Goal: Task Accomplishment & Management: Use online tool/utility

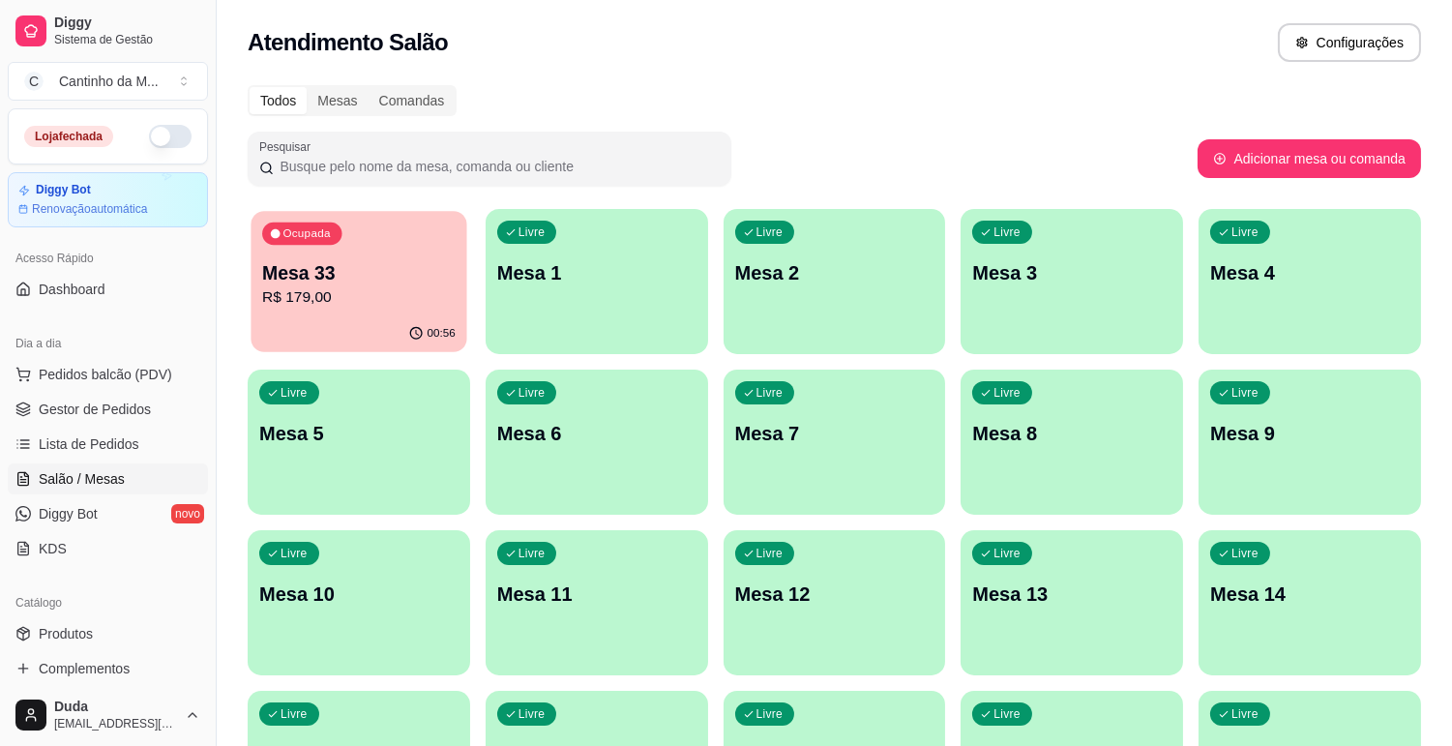
click at [363, 312] on div "Ocupada Mesa 33 R$ 179,00" at bounding box center [358, 263] width 216 height 104
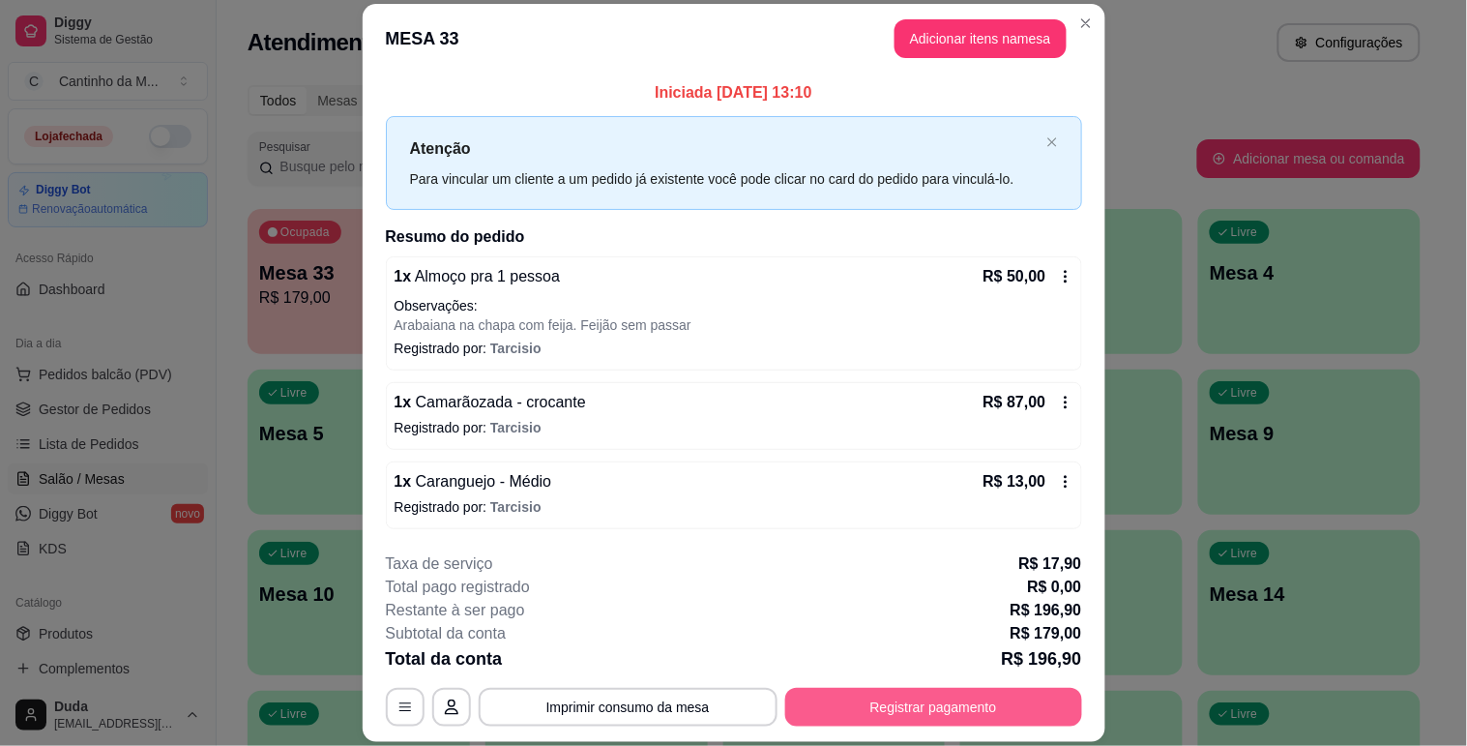
click at [891, 716] on button "Registrar pagamento" at bounding box center [933, 707] width 297 height 39
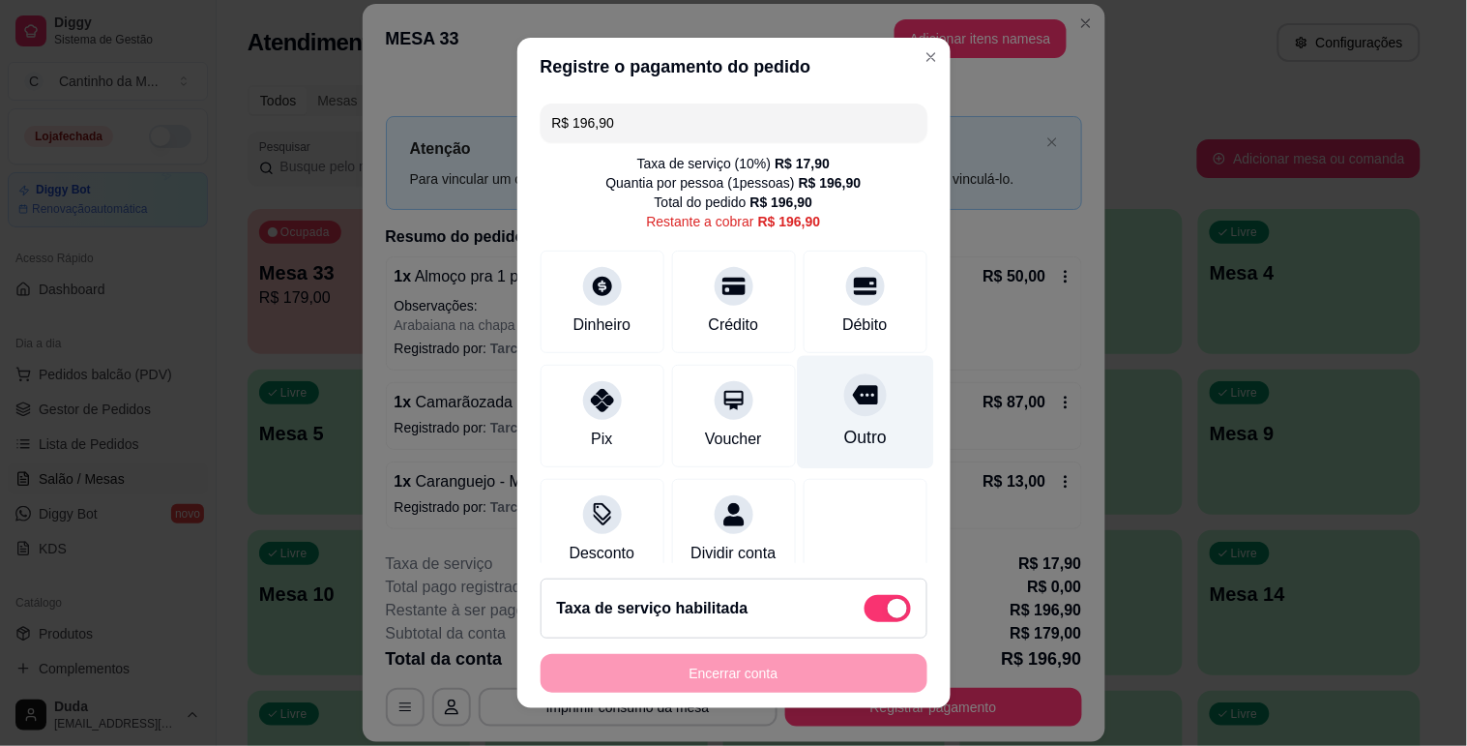
click at [843, 435] on div "Outro" at bounding box center [864, 437] width 43 height 25
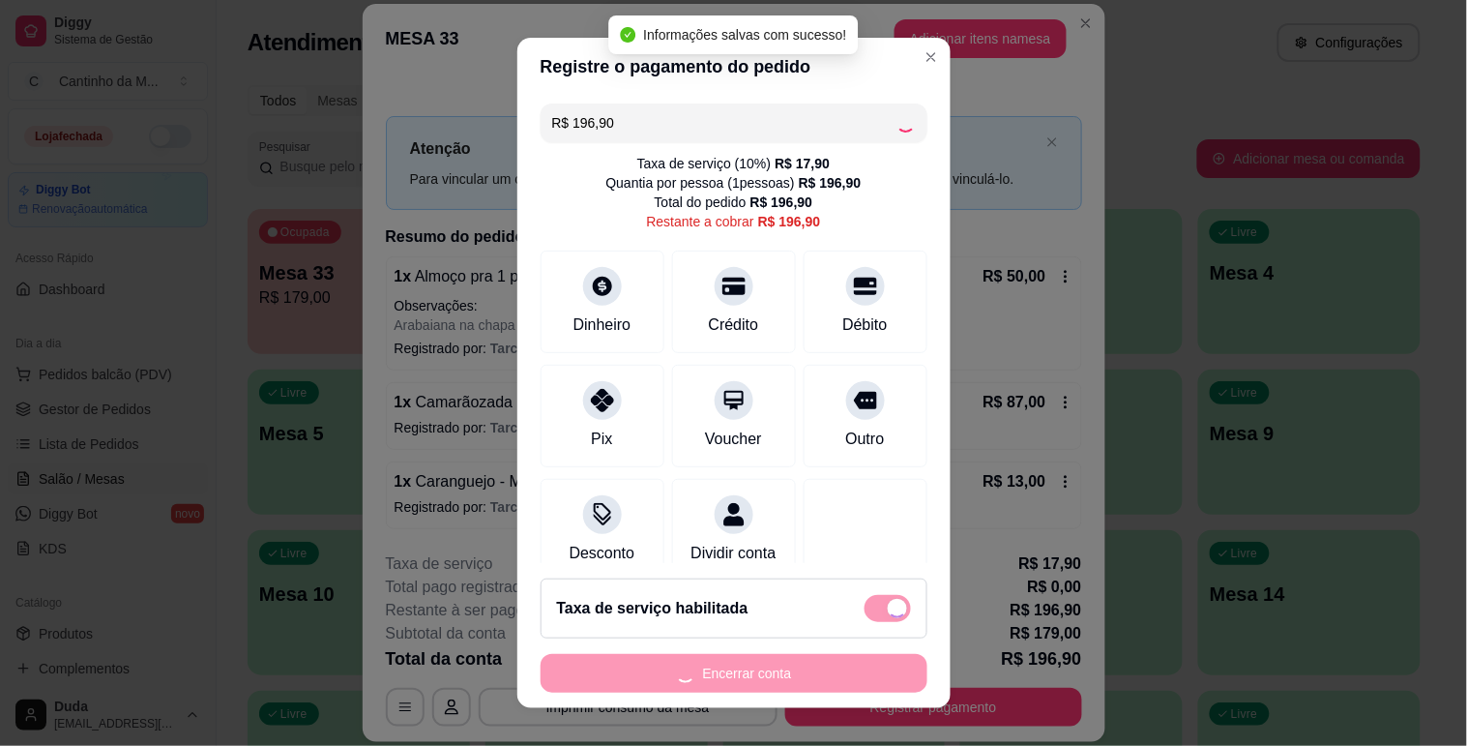
type input "R$ 0,00"
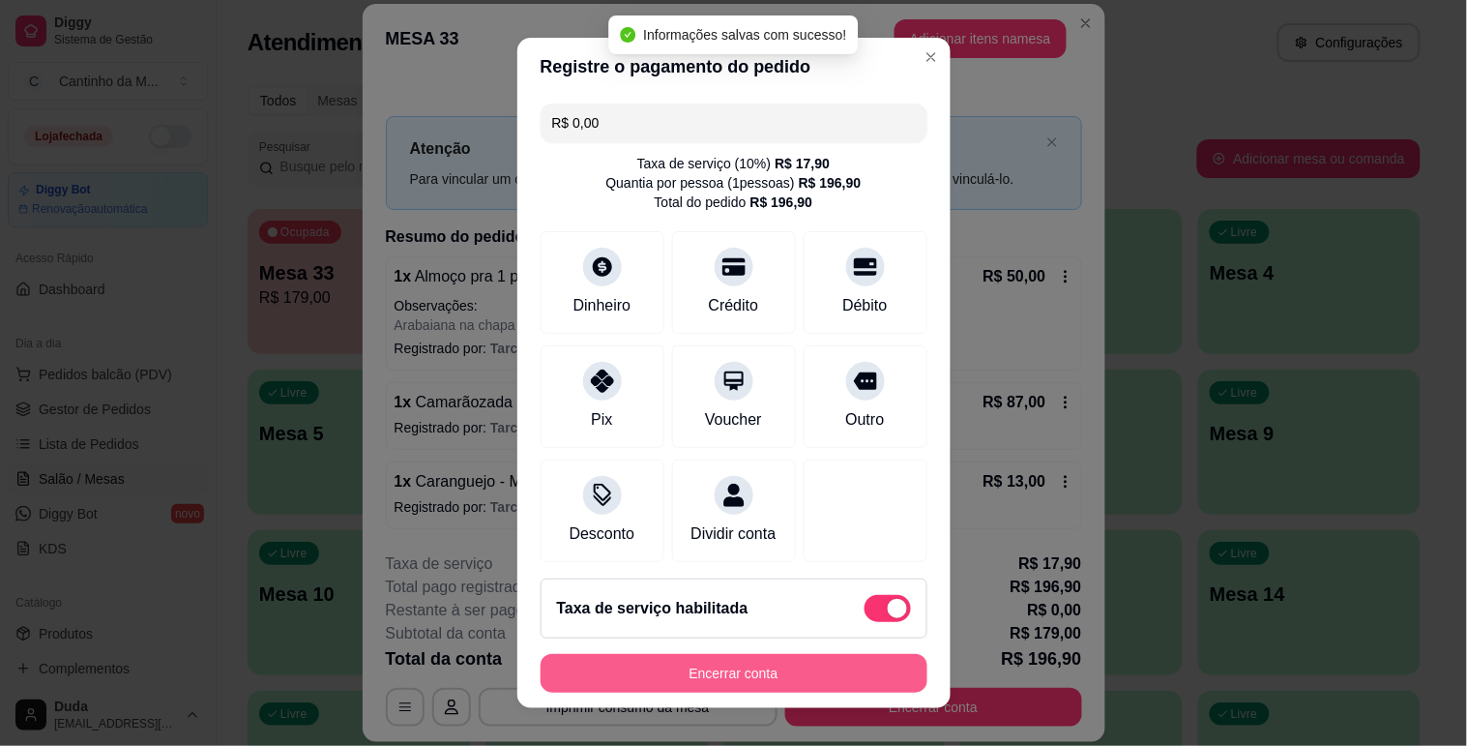
click at [818, 664] on button "Encerrar conta" at bounding box center [734, 673] width 387 height 39
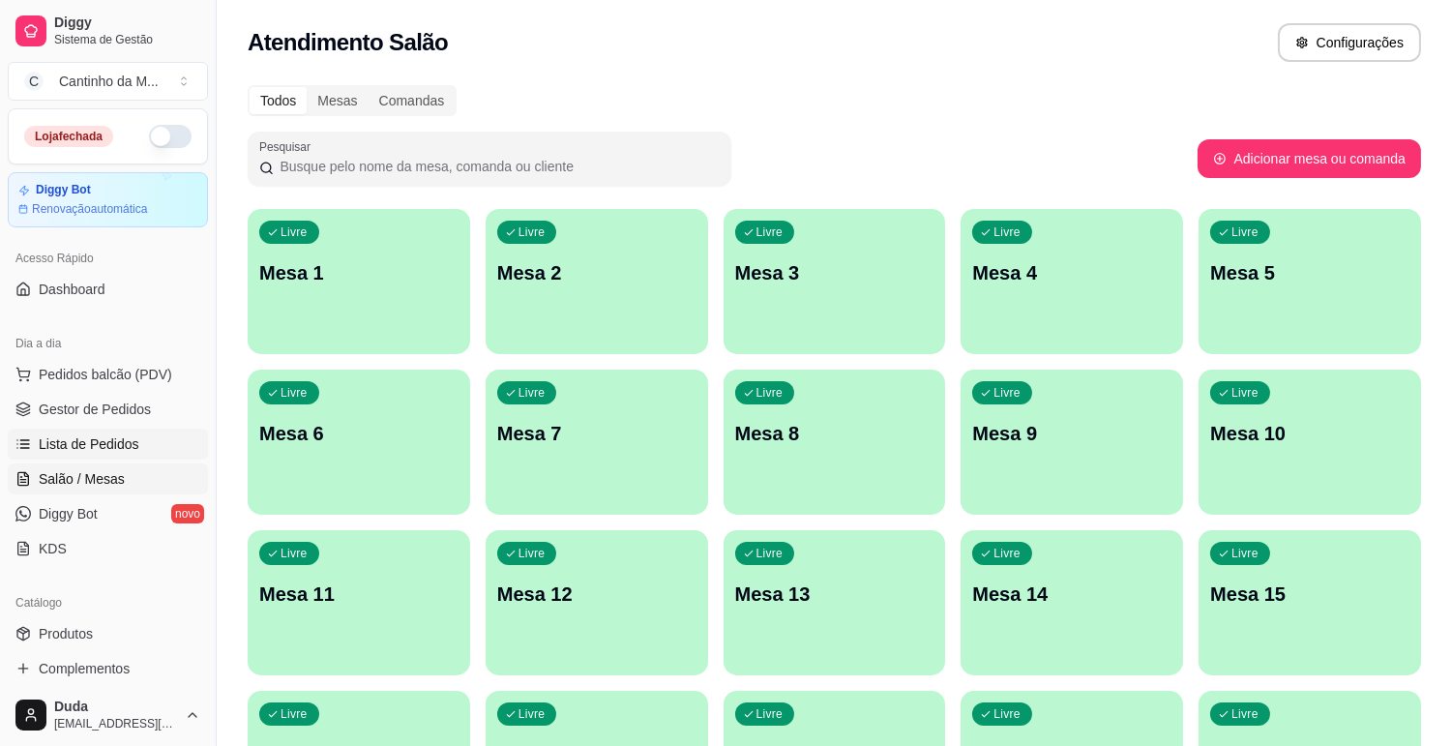
click at [113, 445] on span "Lista de Pedidos" at bounding box center [89, 443] width 101 height 19
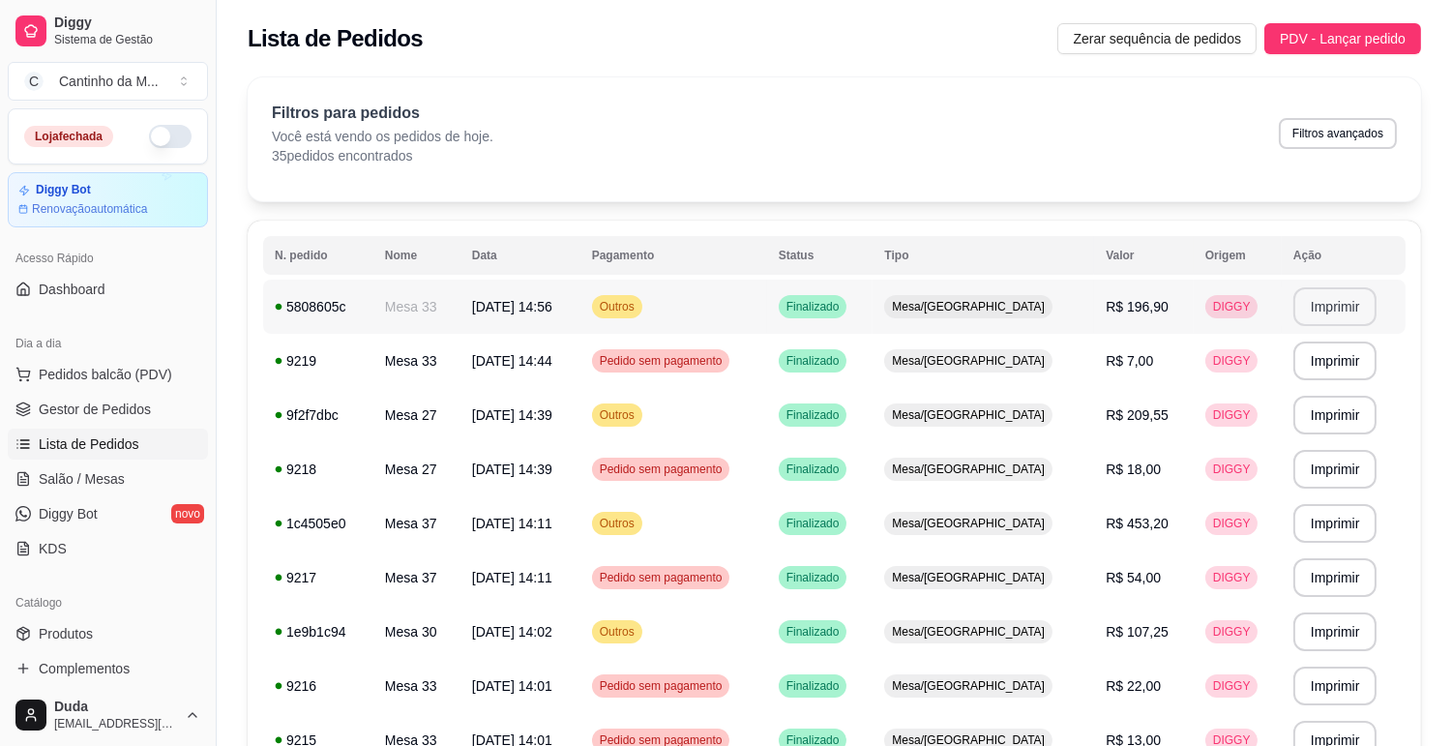
click at [1325, 304] on button "Imprimir" at bounding box center [1335, 306] width 84 height 39
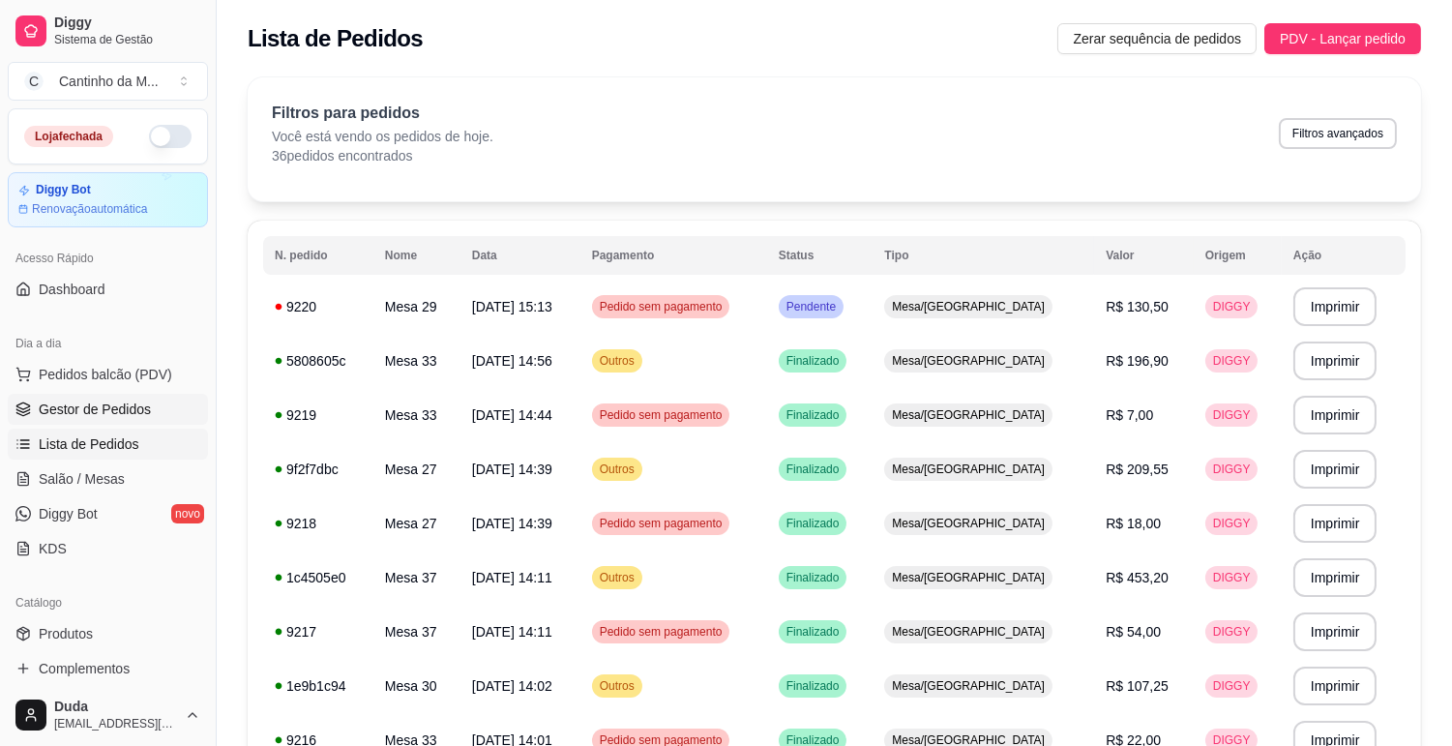
click at [110, 401] on span "Gestor de Pedidos" at bounding box center [95, 408] width 112 height 19
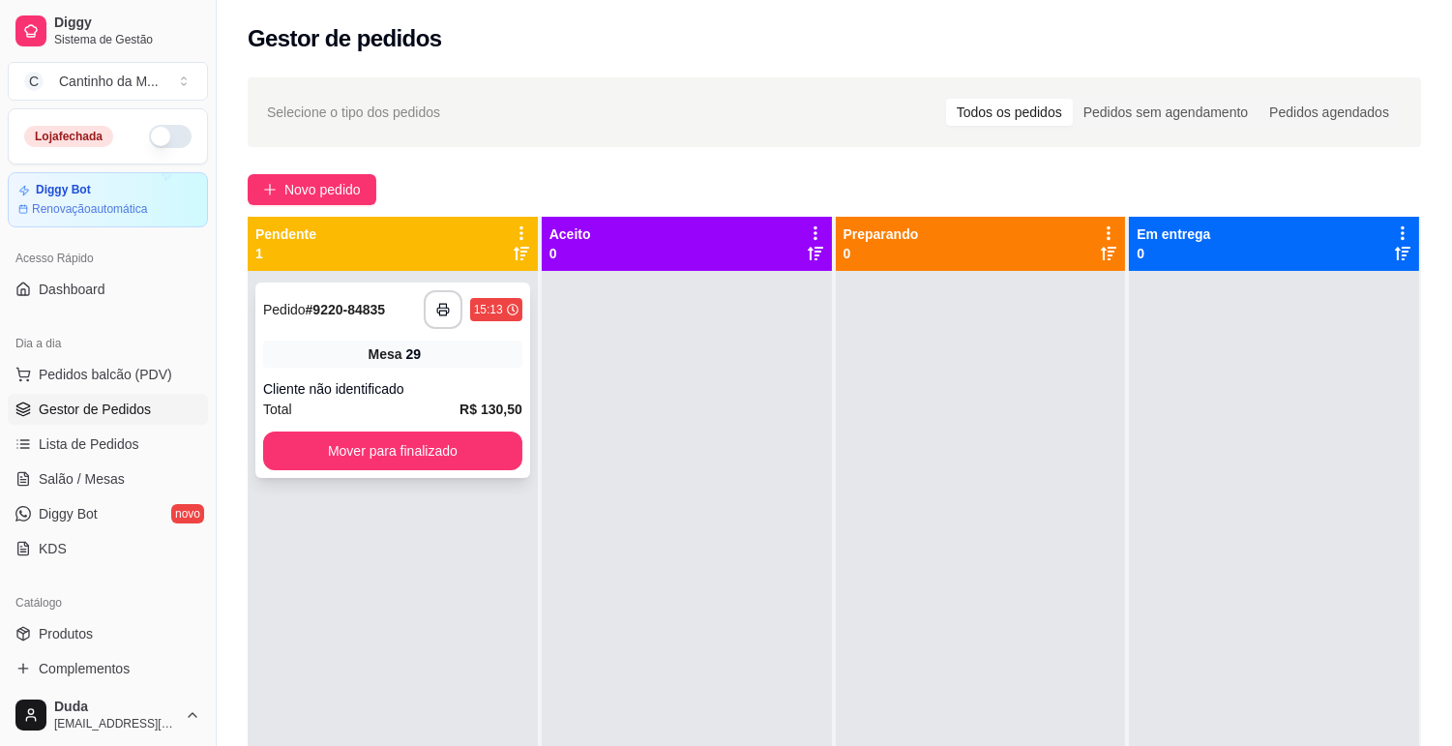
click at [443, 379] on div "Cliente não identificado" at bounding box center [392, 388] width 259 height 19
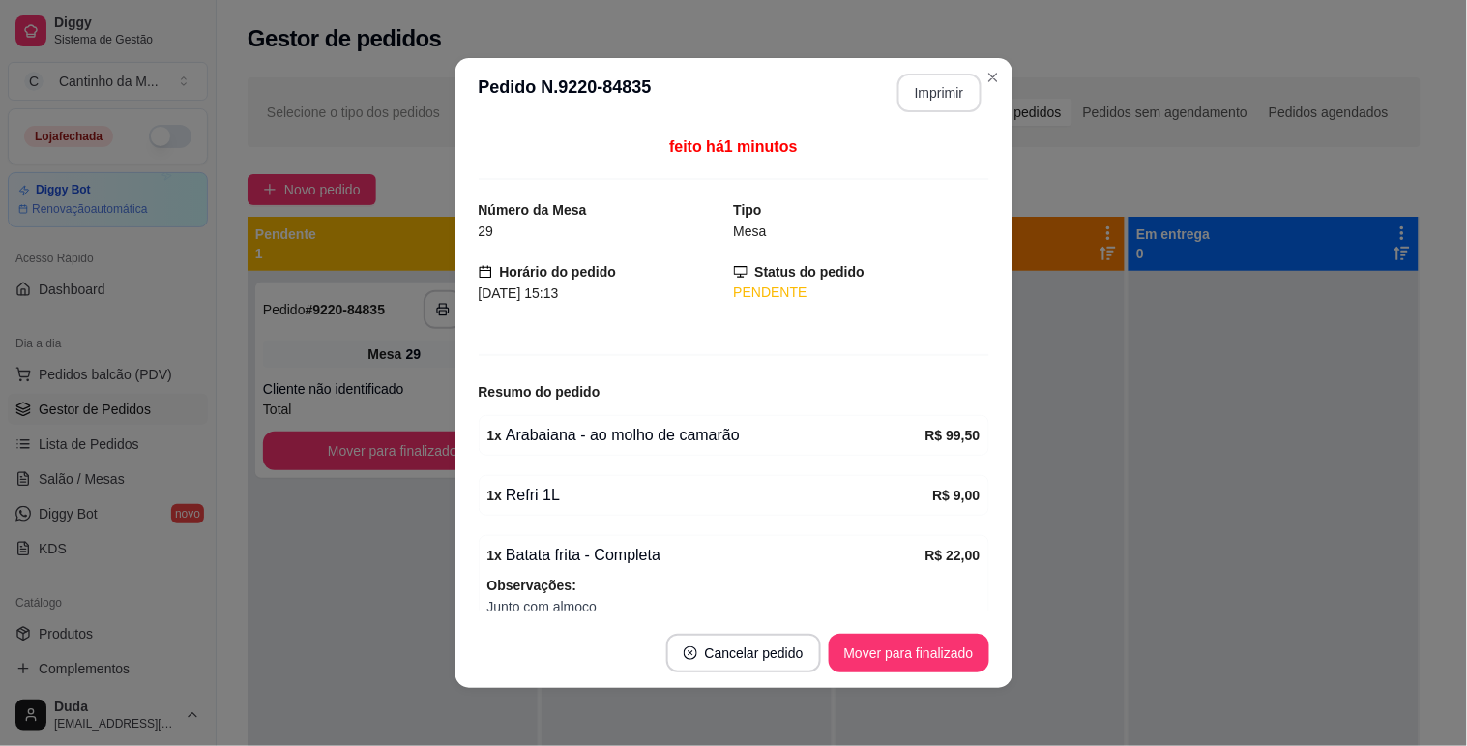
click at [913, 88] on button "Imprimir" at bounding box center [939, 92] width 84 height 39
click at [940, 650] on button "Mover para finalizado" at bounding box center [909, 653] width 156 height 38
click at [940, 650] on div "Mover para finalizado" at bounding box center [909, 652] width 161 height 39
